Goal: Entertainment & Leisure: Consume media (video, audio)

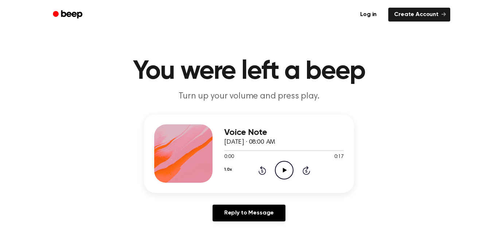
click at [291, 170] on icon "Play Audio" at bounding box center [284, 170] width 19 height 19
click at [282, 168] on icon at bounding box center [284, 170] width 4 height 5
click at [292, 170] on icon "Pause Audio" at bounding box center [284, 170] width 19 height 19
click at [290, 170] on icon "Play Audio" at bounding box center [284, 170] width 19 height 19
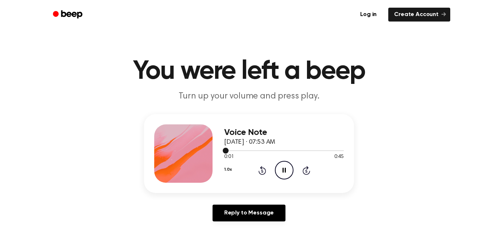
click at [320, 151] on div at bounding box center [283, 150] width 119 height 1
click at [342, 151] on span at bounding box center [341, 151] width 6 height 6
click at [288, 166] on icon "Play Audio" at bounding box center [284, 170] width 19 height 19
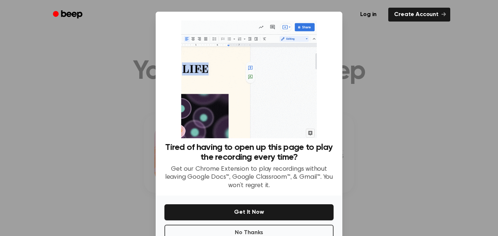
click at [369, 165] on div at bounding box center [249, 118] width 498 height 236
click at [388, 104] on div at bounding box center [249, 118] width 498 height 236
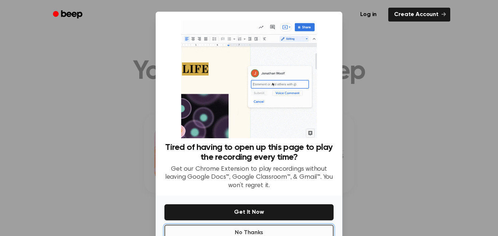
click at [269, 234] on button "No Thanks" at bounding box center [248, 232] width 169 height 16
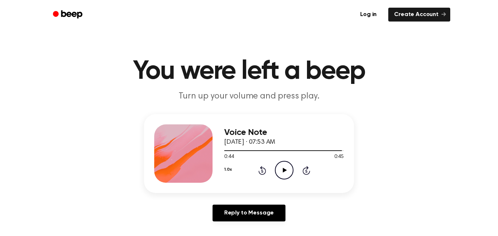
click at [284, 170] on icon at bounding box center [284, 170] width 4 height 5
click at [287, 170] on icon "Play Audio" at bounding box center [284, 170] width 19 height 19
click at [262, 170] on icon at bounding box center [262, 170] width 2 height 3
click at [264, 166] on icon "Rewind 5 seconds" at bounding box center [262, 169] width 8 height 9
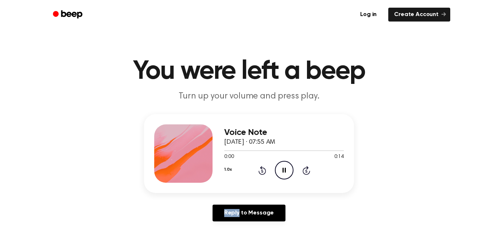
click at [264, 166] on icon "Rewind 5 seconds" at bounding box center [262, 169] width 8 height 9
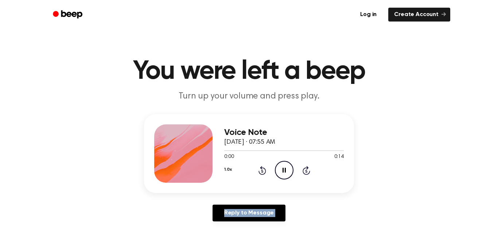
click at [264, 166] on icon "Rewind 5 seconds" at bounding box center [262, 169] width 8 height 9
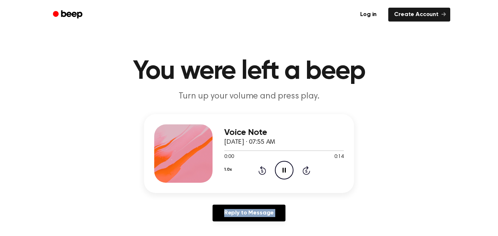
click at [264, 166] on icon "Rewind 5 seconds" at bounding box center [262, 169] width 8 height 9
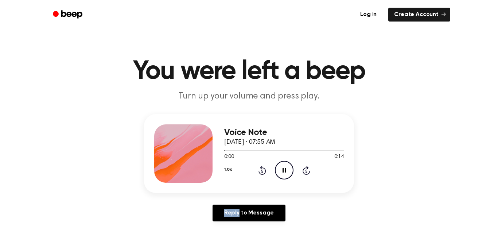
click at [264, 166] on icon "Rewind 5 seconds" at bounding box center [262, 169] width 8 height 9
click at [303, 169] on icon "Skip 5 seconds" at bounding box center [306, 169] width 8 height 9
click at [261, 171] on icon "Rewind 5 seconds" at bounding box center [262, 169] width 8 height 9
click at [284, 178] on icon "Play Audio" at bounding box center [284, 170] width 19 height 19
